Goal: Information Seeking & Learning: Understand process/instructions

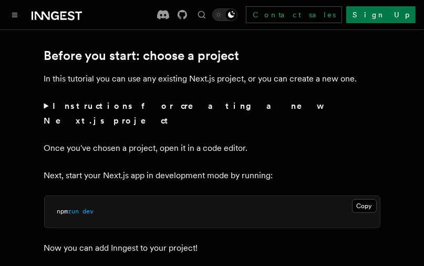
click at [46, 109] on summary "Instructions for creating a new Next.js project" at bounding box center [212, 113] width 337 height 29
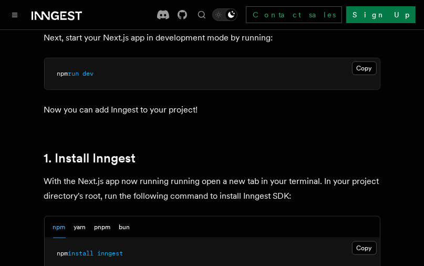
scroll to position [631, 0]
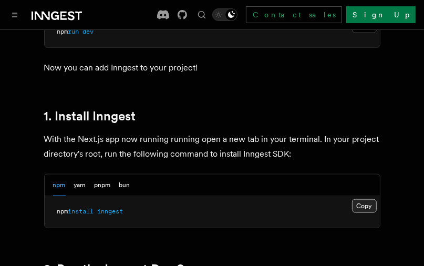
click at [368, 199] on button "Copy Copied" at bounding box center [364, 206] width 25 height 14
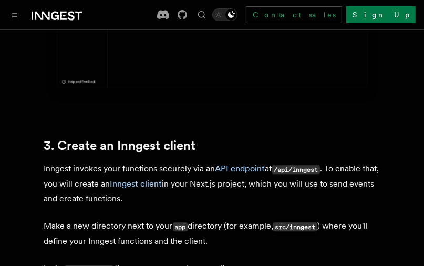
scroll to position [1220, 0]
click at [150, 179] on link "Inngest client" at bounding box center [136, 184] width 52 height 10
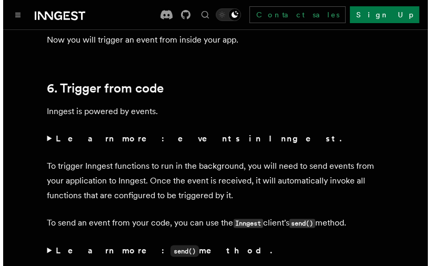
scroll to position [4922, 0]
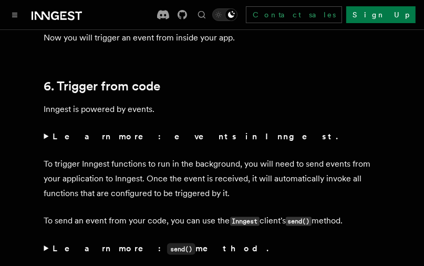
click at [17, 19] on button "Toggle navigation" at bounding box center [14, 14] width 13 height 13
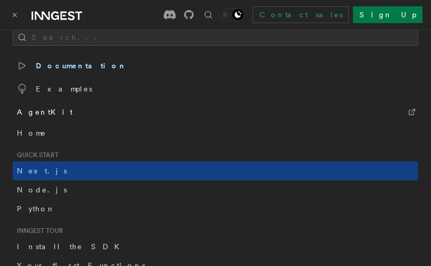
scroll to position [0, 0]
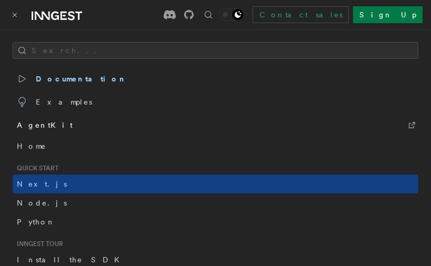
click at [58, 128] on link "AgentKit" at bounding box center [215, 125] width 405 height 23
